Goal: Find specific page/section: Find specific page/section

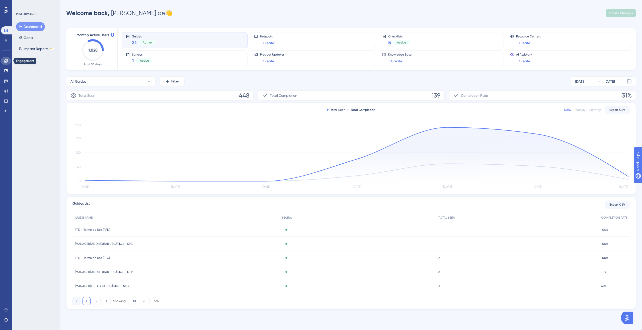
click at [6, 63] on link at bounding box center [6, 61] width 10 height 8
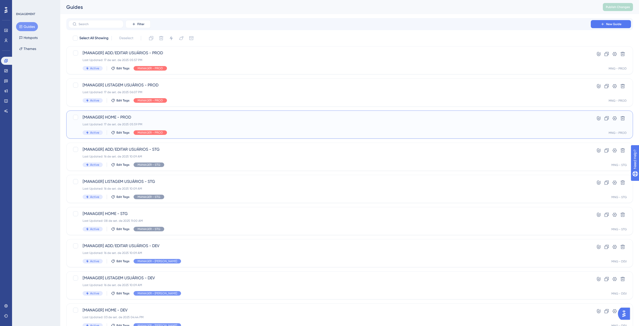
click at [232, 128] on div "[MANAGER] HOME - PROD Last Updated: 17 de set. de 2025 05:59 PM Active Edit Tag…" at bounding box center [330, 124] width 494 height 21
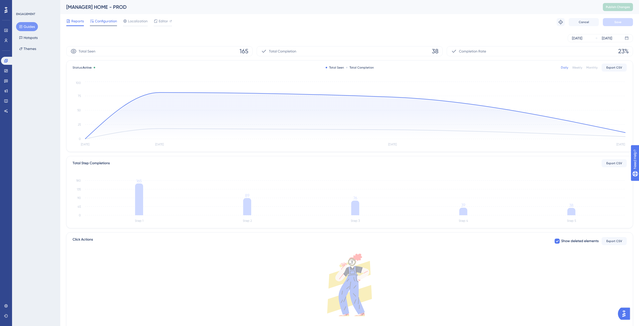
click at [100, 19] on span "Configuration" at bounding box center [106, 21] width 22 height 6
